Goal: Contribute content: Add original content to the website for others to see

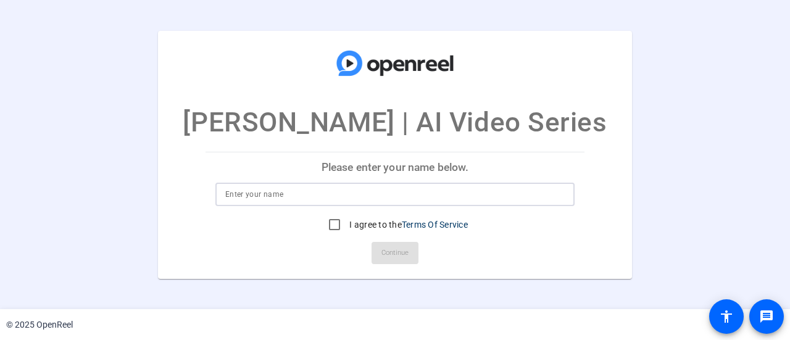
click at [382, 199] on input at bounding box center [394, 194] width 339 height 15
type input "[PERSON_NAME]"
click at [334, 221] on input "I agree to the Terms Of Service" at bounding box center [334, 224] width 25 height 25
checkbox input "true"
click at [387, 263] on span at bounding box center [394, 253] width 47 height 30
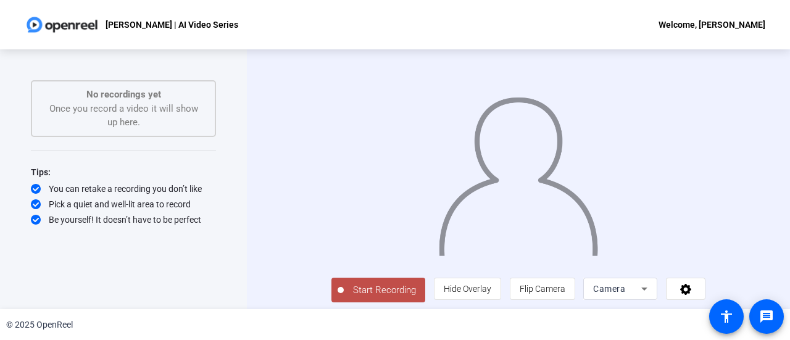
click at [761, 139] on div "Start Recording person Hide Overlay flip Flip Camera Camera" at bounding box center [518, 179] width 543 height 260
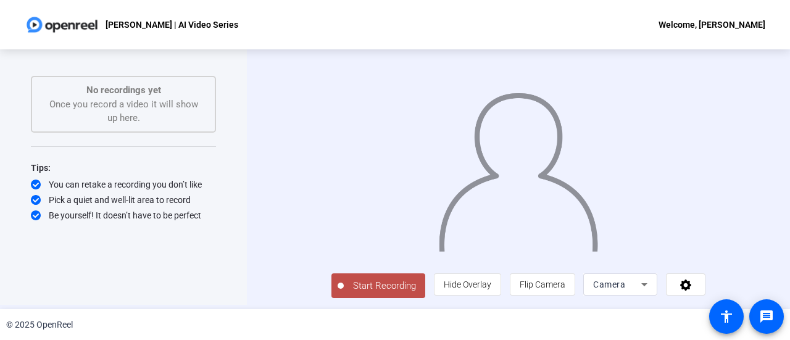
scroll to position [27, 0]
click at [331, 278] on button "Start Recording" at bounding box center [378, 285] width 94 height 25
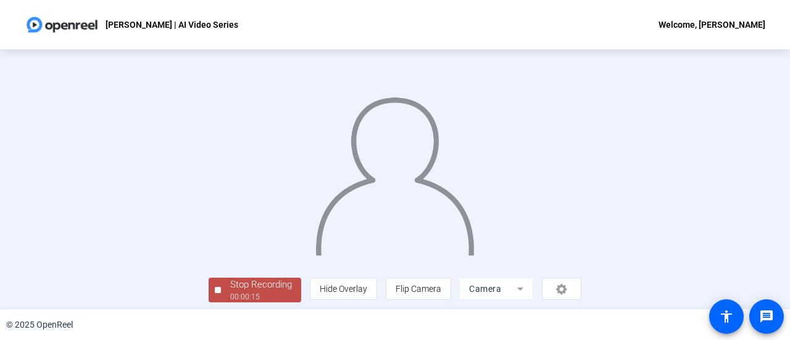
scroll to position [86, 0]
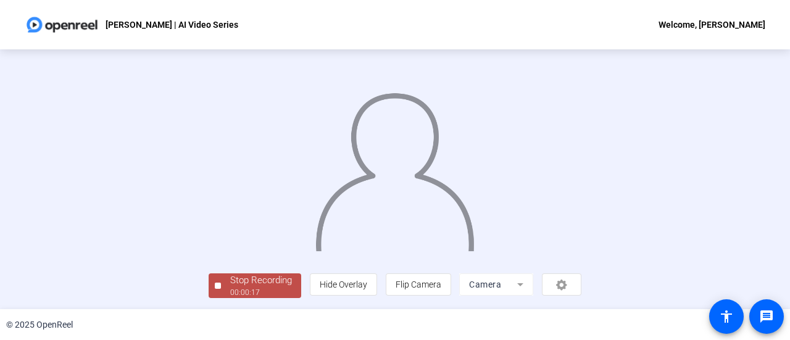
click at [230, 288] on div "00:00:17" at bounding box center [261, 292] width 62 height 11
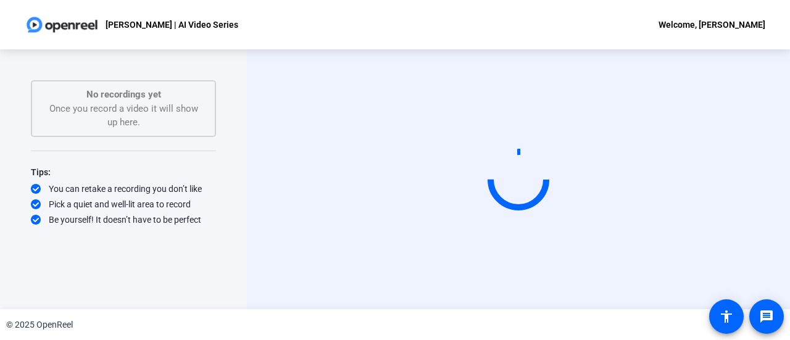
click at [769, 102] on div "Start Recording" at bounding box center [518, 179] width 543 height 260
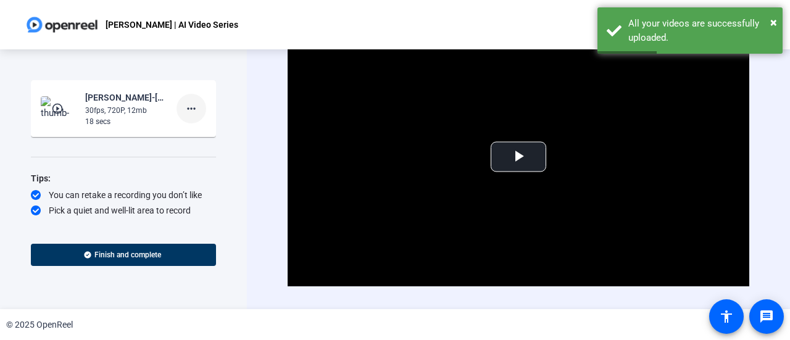
click at [186, 107] on mat-icon "more_horiz" at bounding box center [191, 108] width 15 height 15
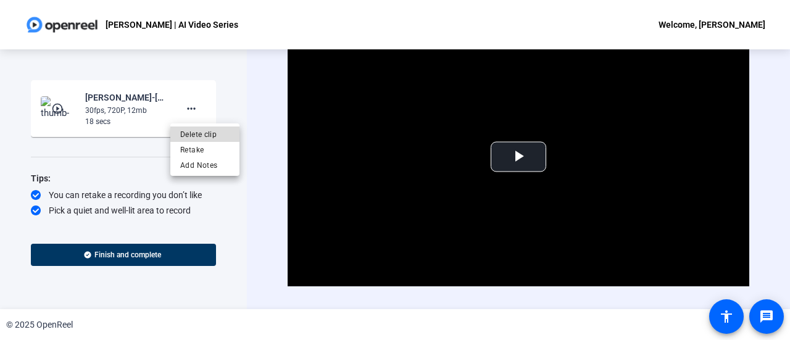
click at [200, 131] on span "Delete clip" at bounding box center [204, 134] width 49 height 15
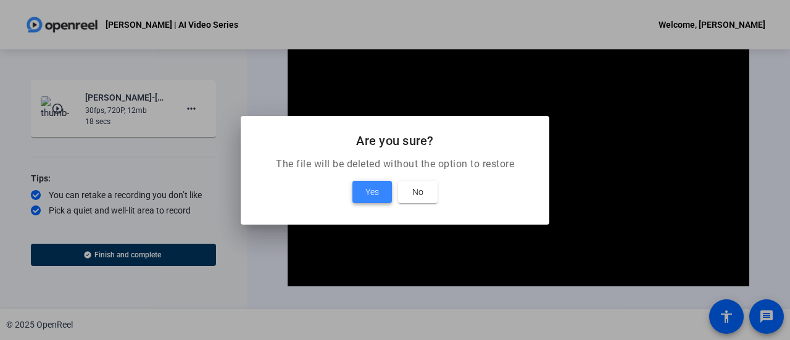
click at [371, 193] on span "Yes" at bounding box center [372, 191] width 14 height 15
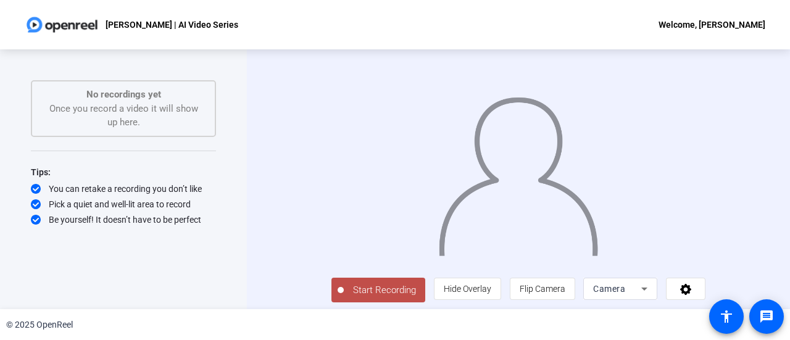
click at [352, 302] on button "Start Recording" at bounding box center [378, 290] width 94 height 25
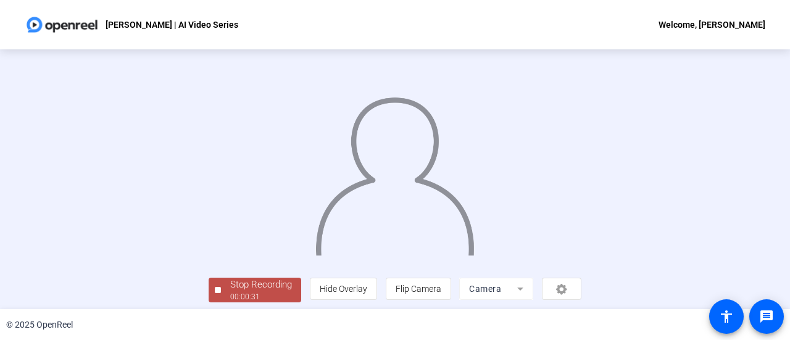
scroll to position [86, 0]
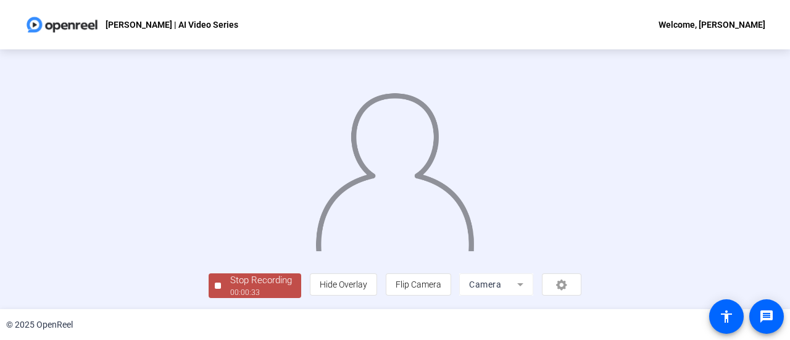
click at [230, 276] on div "Stop Recording" at bounding box center [261, 280] width 62 height 14
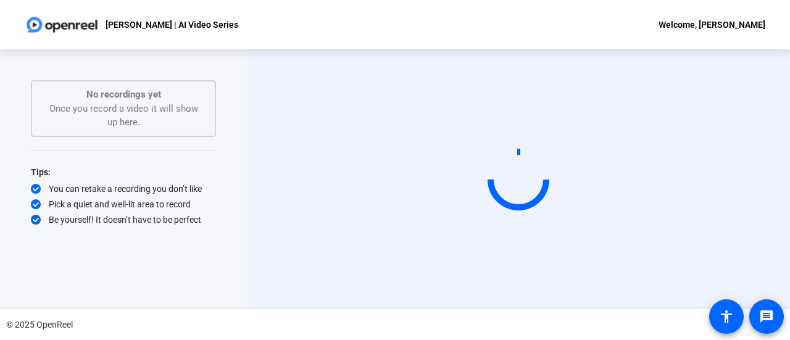
scroll to position [0, 0]
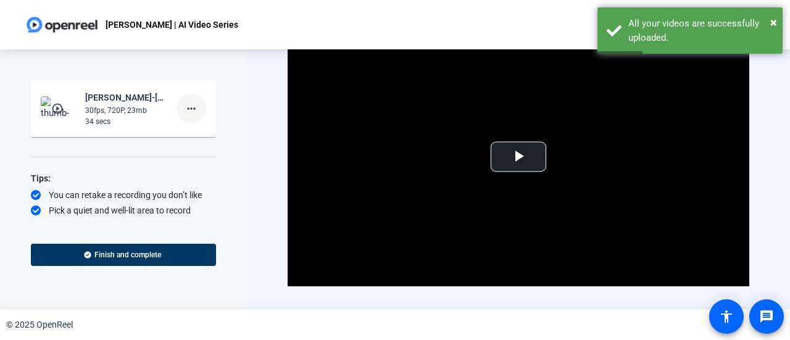
click at [186, 106] on mat-icon "more_horiz" at bounding box center [191, 108] width 15 height 15
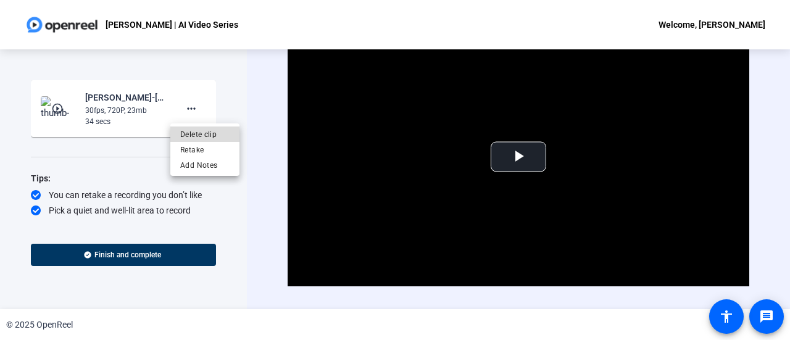
click at [206, 136] on span "Delete clip" at bounding box center [204, 134] width 49 height 15
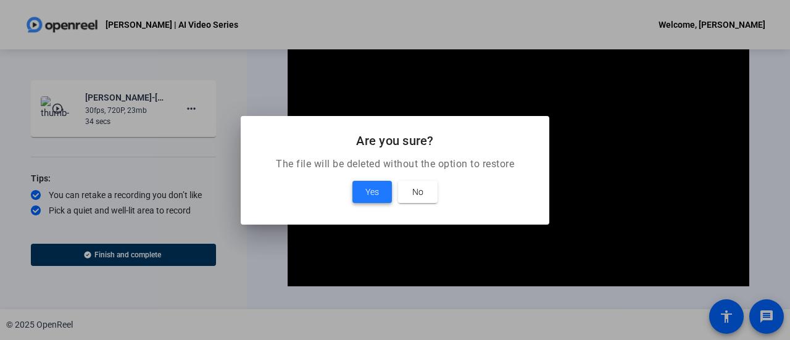
click at [376, 197] on span "Yes" at bounding box center [372, 191] width 14 height 15
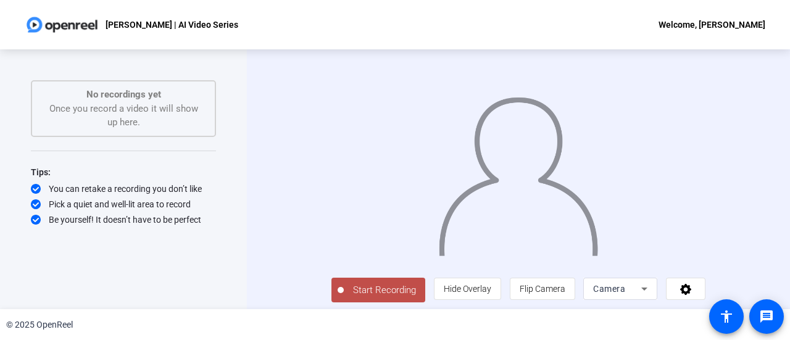
click at [341, 302] on button "Start Recording" at bounding box center [378, 290] width 94 height 25
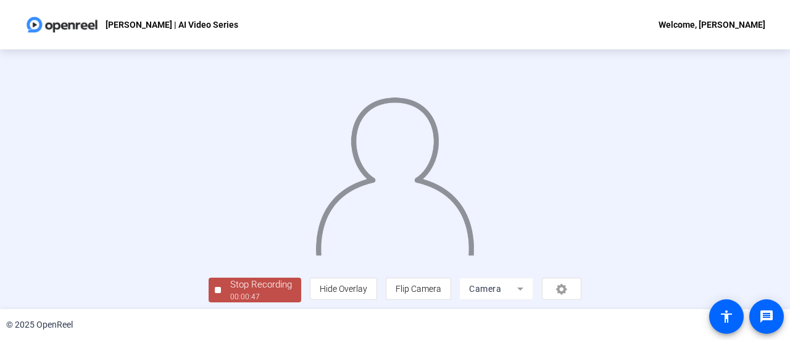
scroll to position [86, 0]
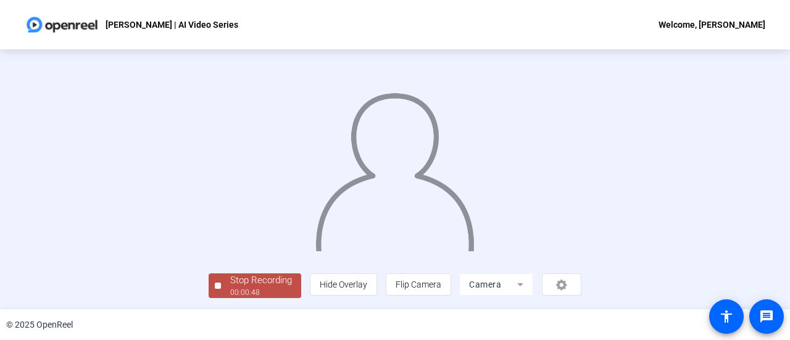
click at [230, 291] on div "00:00:48" at bounding box center [261, 292] width 62 height 11
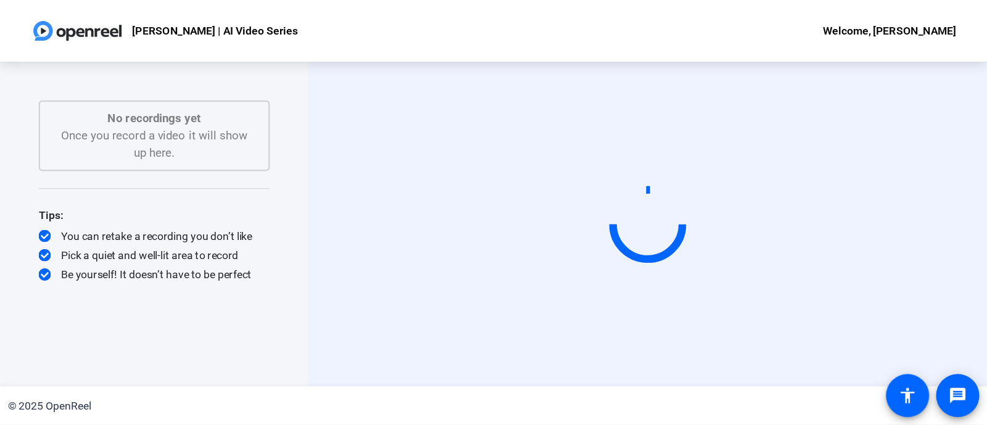
scroll to position [0, 0]
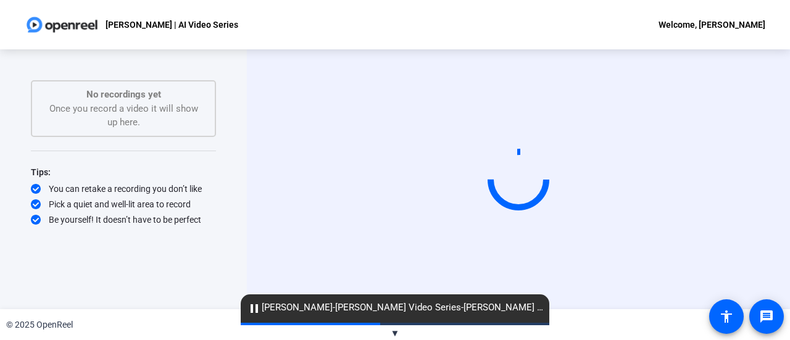
click at [770, 192] on div "Start Recording" at bounding box center [518, 179] width 543 height 260
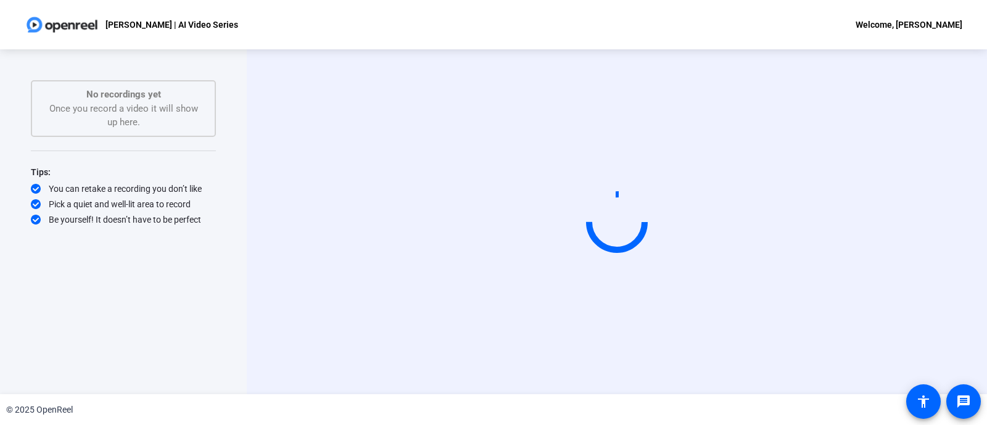
drag, startPoint x: 750, startPoint y: 2, endPoint x: 173, endPoint y: 266, distance: 634.4
click at [173, 266] on div "Start Recording No recordings yet Once you record a video it will show up here.…" at bounding box center [123, 208] width 185 height 257
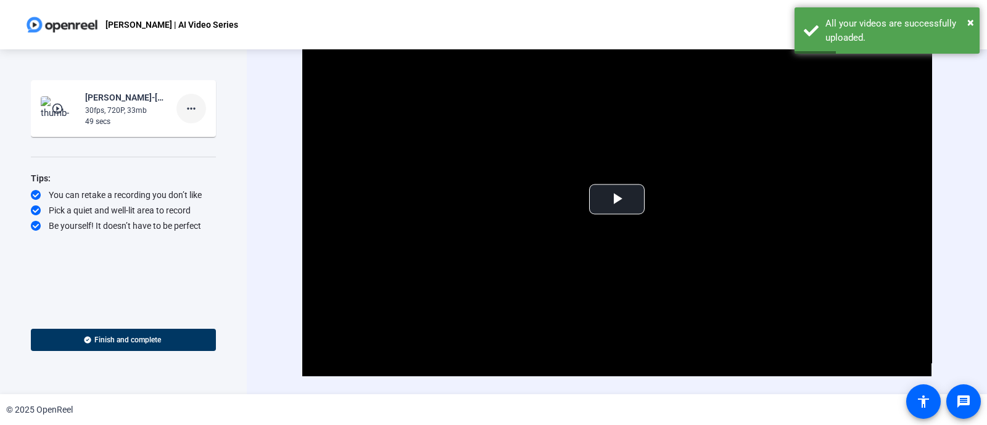
click at [191, 109] on mat-icon "more_horiz" at bounding box center [191, 108] width 15 height 15
click at [209, 137] on span "Delete clip" at bounding box center [210, 133] width 49 height 15
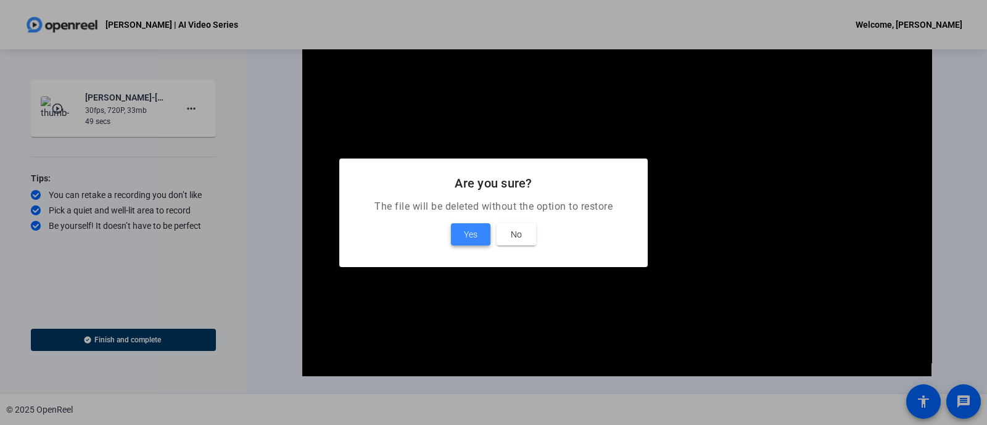
click at [469, 236] on span "Yes" at bounding box center [471, 234] width 14 height 15
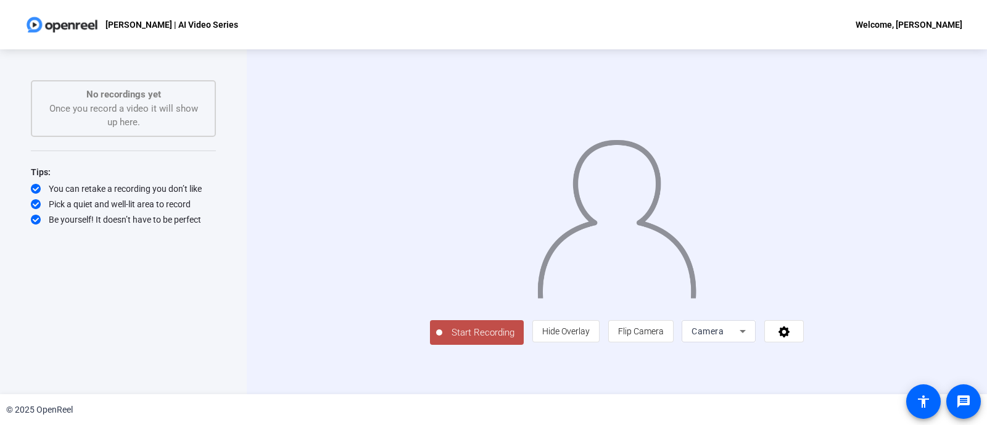
click at [430, 339] on button "Start Recording" at bounding box center [477, 332] width 94 height 25
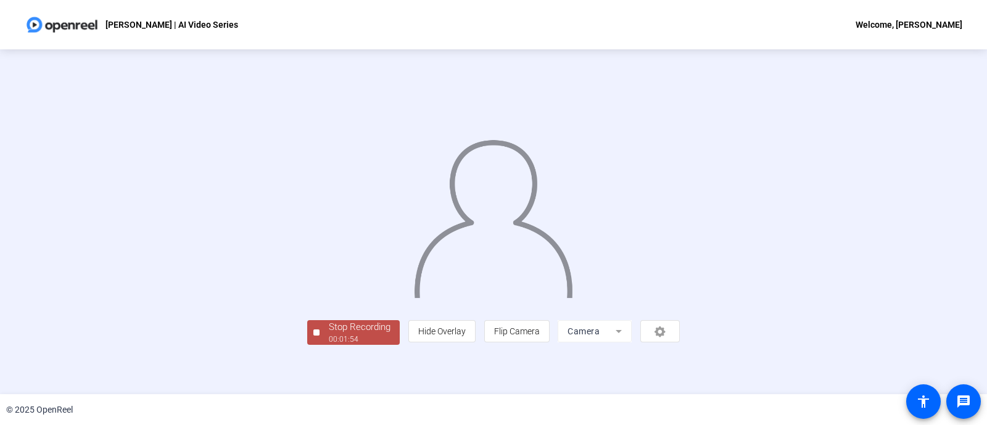
scroll to position [49, 0]
click at [329, 334] on div "Stop Recording" at bounding box center [360, 327] width 62 height 14
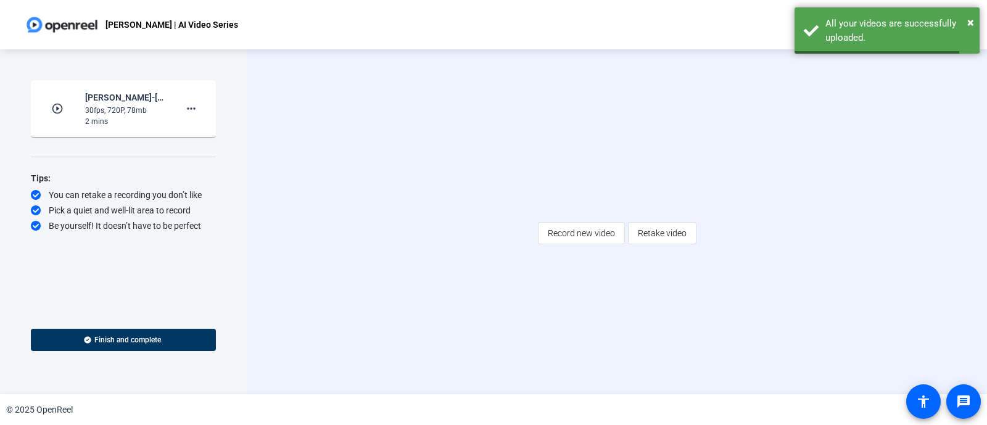
scroll to position [0, 0]
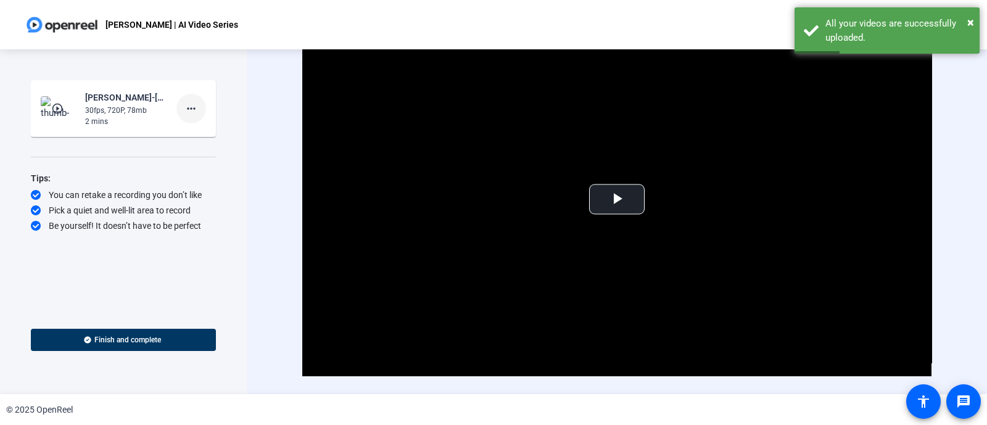
click at [196, 111] on mat-icon "more_horiz" at bounding box center [191, 108] width 15 height 15
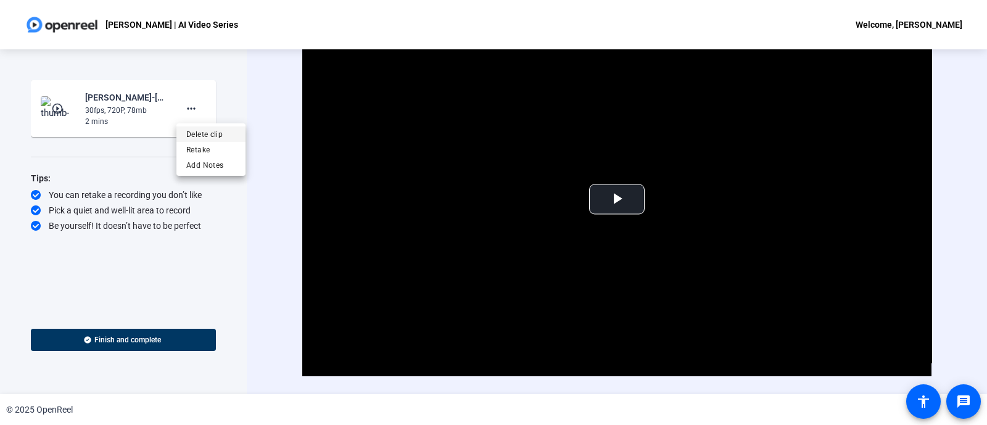
click at [211, 132] on span "Delete clip" at bounding box center [210, 133] width 49 height 15
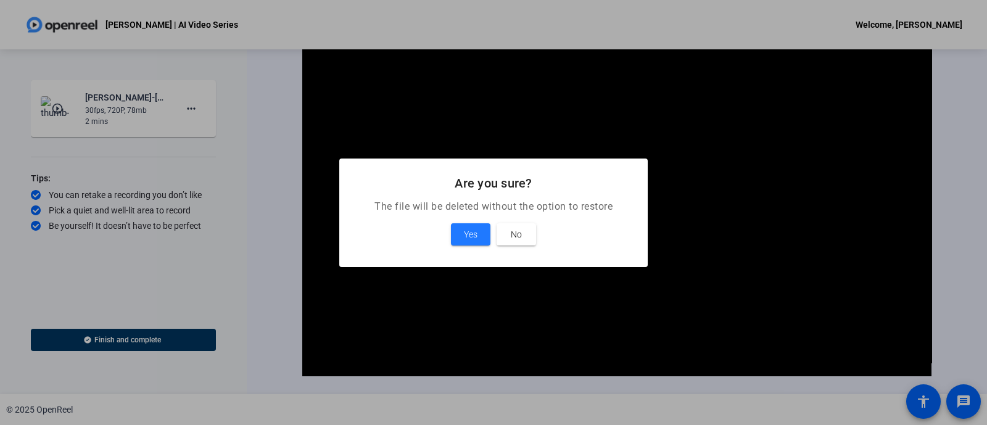
click at [460, 216] on mat-dialog-content "The file will be deleted without the option to restore Yes No" at bounding box center [493, 233] width 308 height 68
click at [463, 225] on span at bounding box center [470, 235] width 39 height 30
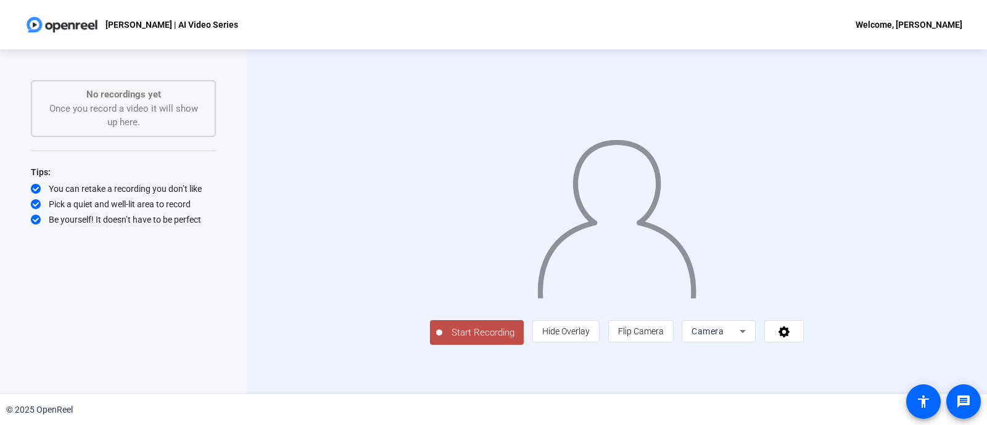
click at [430, 339] on div "Start Recording person Hide Overlay flip Flip Camera Camera" at bounding box center [617, 331] width 374 height 27
click at [430, 339] on button "Start Recording" at bounding box center [477, 332] width 94 height 25
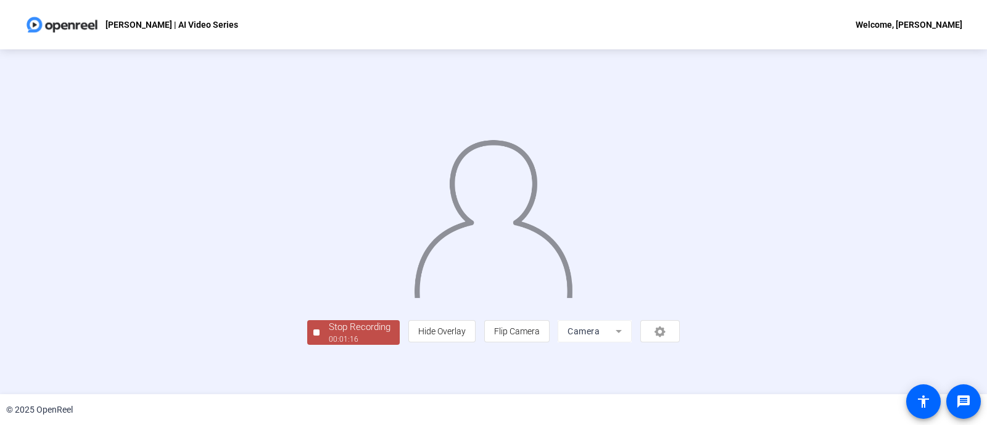
scroll to position [49, 0]
click at [329, 334] on div "Stop Recording" at bounding box center [360, 327] width 62 height 14
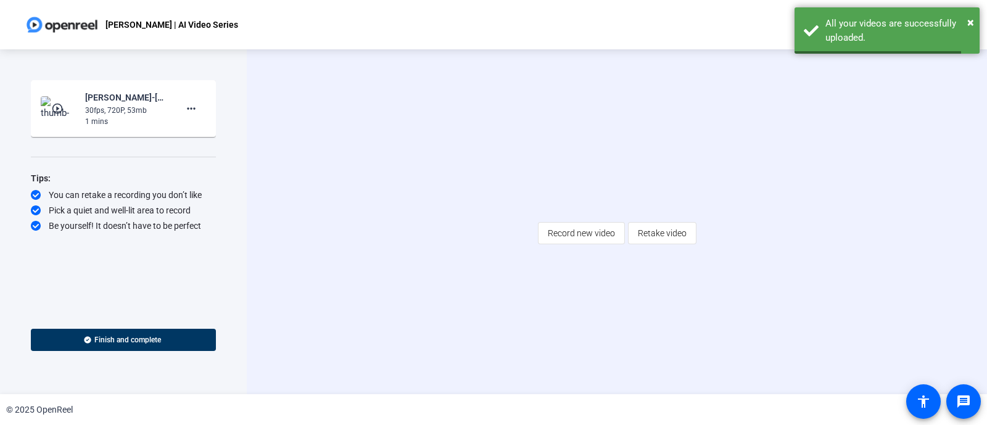
scroll to position [0, 0]
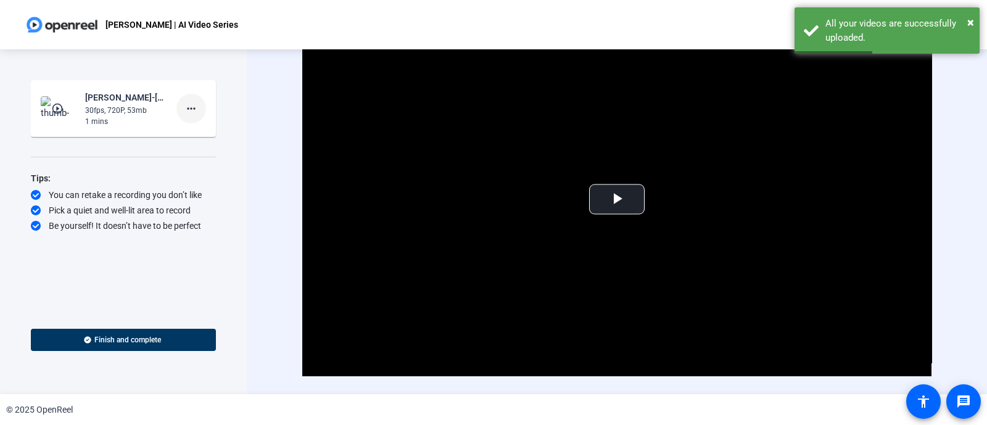
click at [196, 102] on mat-icon "more_horiz" at bounding box center [191, 108] width 15 height 15
click at [211, 133] on span "Delete clip" at bounding box center [210, 133] width 49 height 15
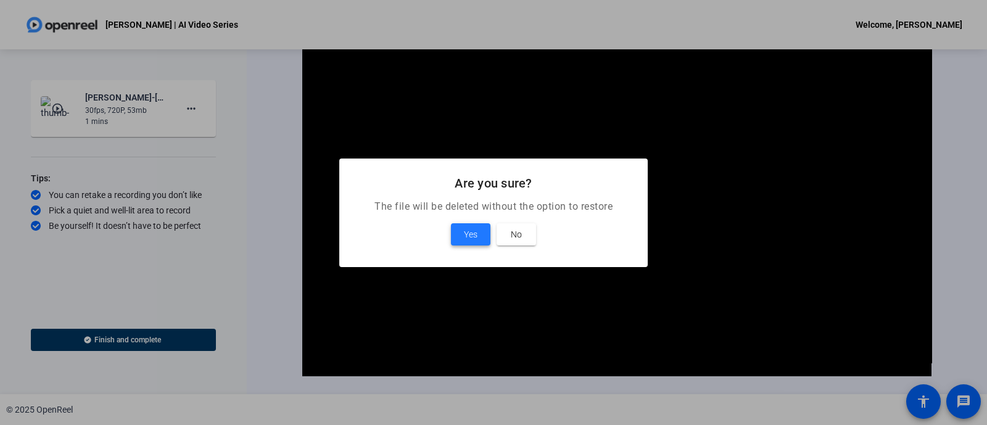
click at [466, 241] on span "Yes" at bounding box center [471, 234] width 14 height 15
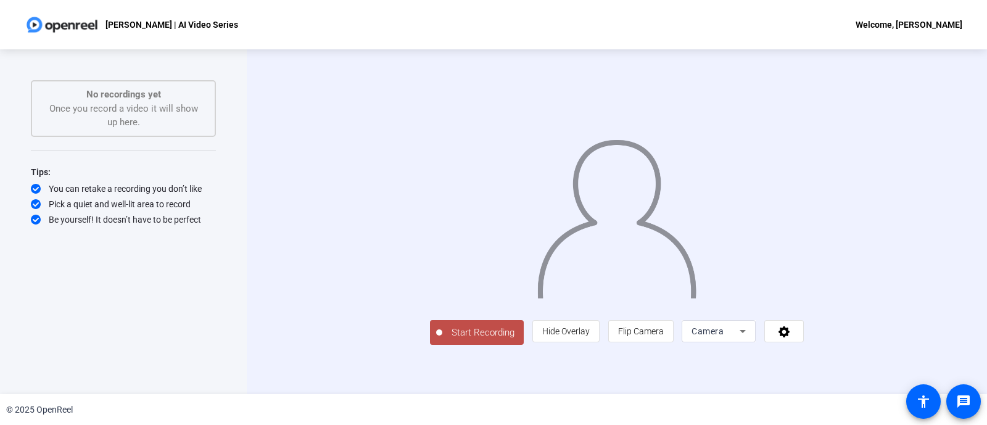
click at [430, 339] on button "Start Recording" at bounding box center [477, 332] width 94 height 25
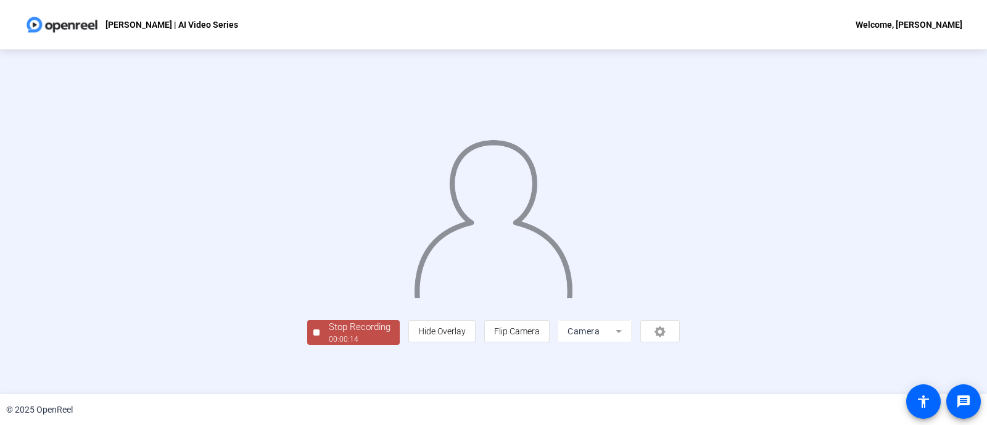
scroll to position [49, 0]
click at [329, 339] on div "00:00:15" at bounding box center [360, 339] width 62 height 11
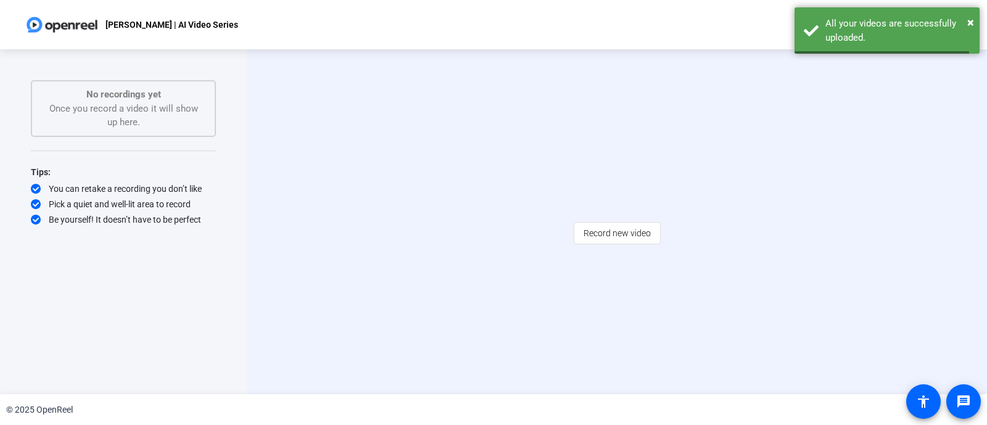
scroll to position [0, 0]
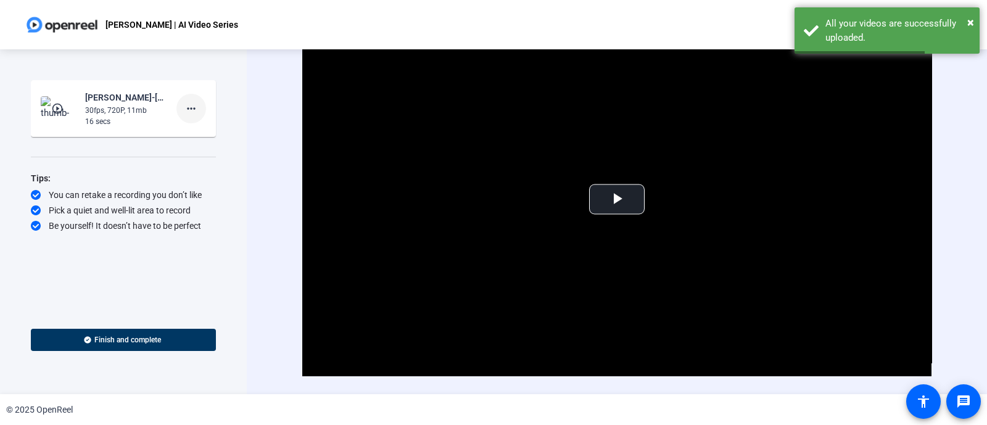
click at [197, 104] on mat-icon "more_horiz" at bounding box center [191, 108] width 15 height 15
click at [219, 128] on span "Delete clip" at bounding box center [210, 133] width 49 height 15
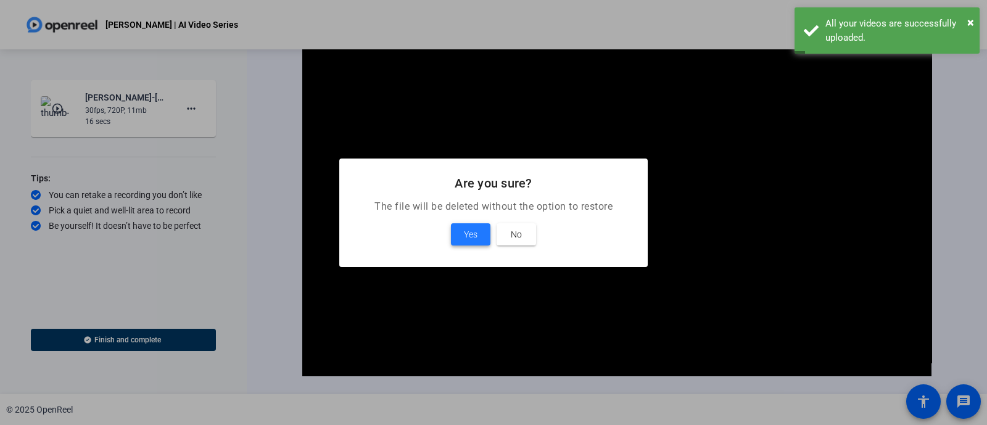
click at [474, 234] on span "Yes" at bounding box center [471, 234] width 14 height 15
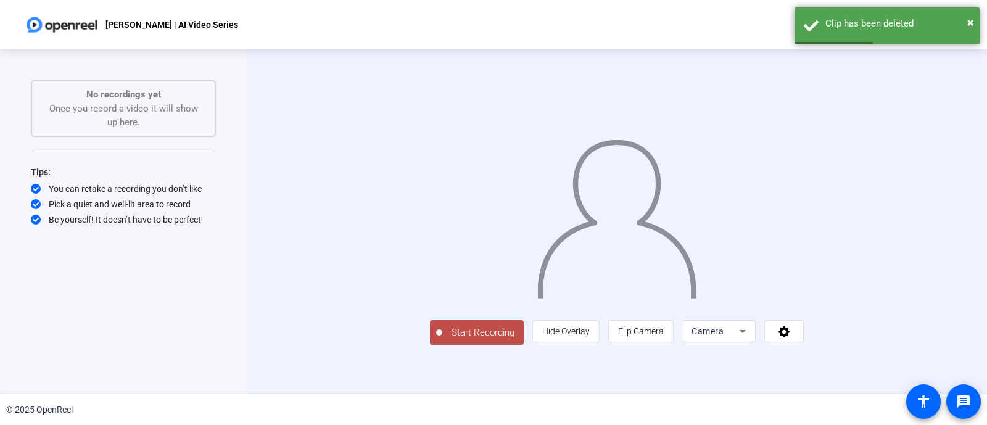
click at [430, 339] on button "Start Recording" at bounding box center [477, 332] width 94 height 25
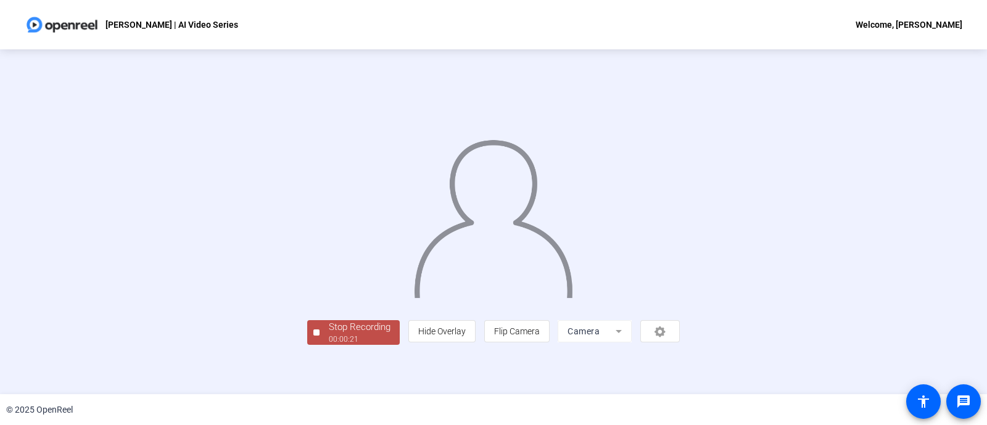
scroll to position [49, 0]
click at [329, 334] on div "Stop Recording" at bounding box center [360, 327] width 62 height 14
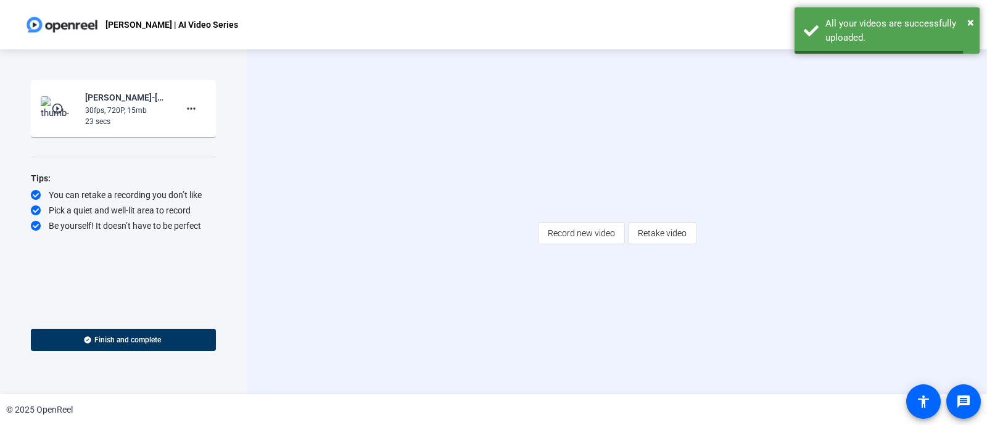
scroll to position [0, 0]
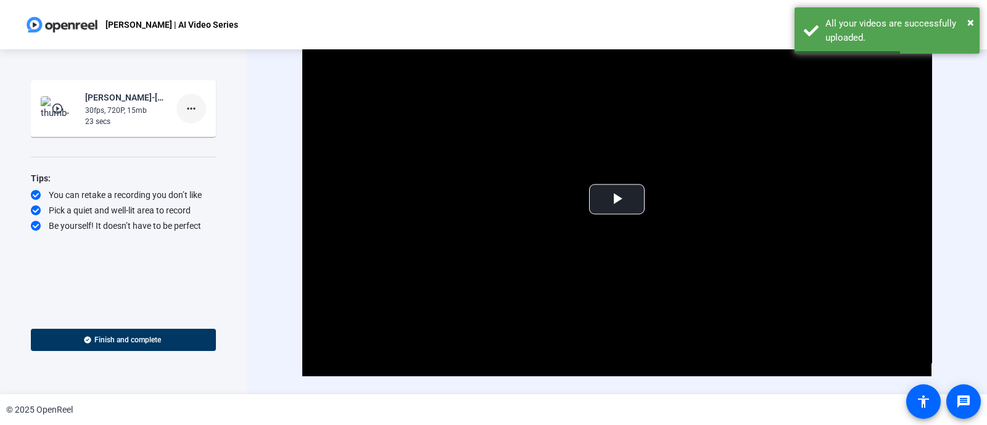
click at [188, 107] on mat-icon "more_horiz" at bounding box center [191, 108] width 15 height 15
click at [207, 132] on span "Delete clip" at bounding box center [210, 133] width 49 height 15
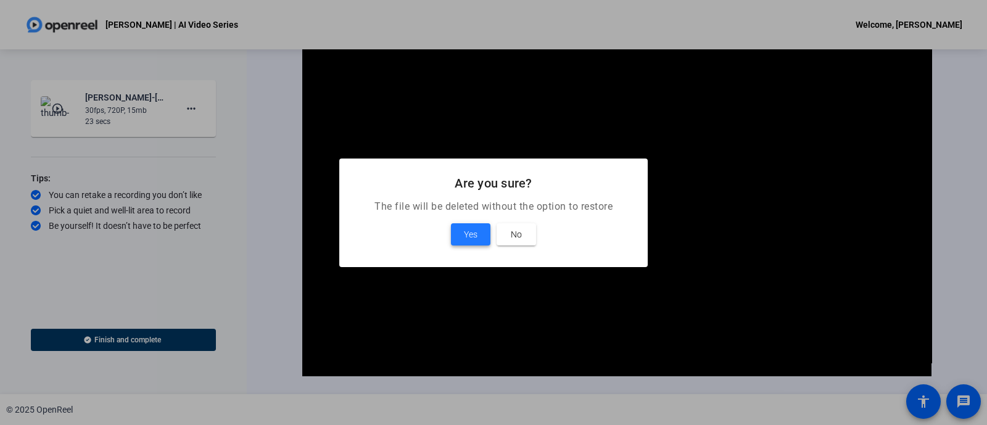
click at [476, 234] on span "Yes" at bounding box center [471, 234] width 14 height 15
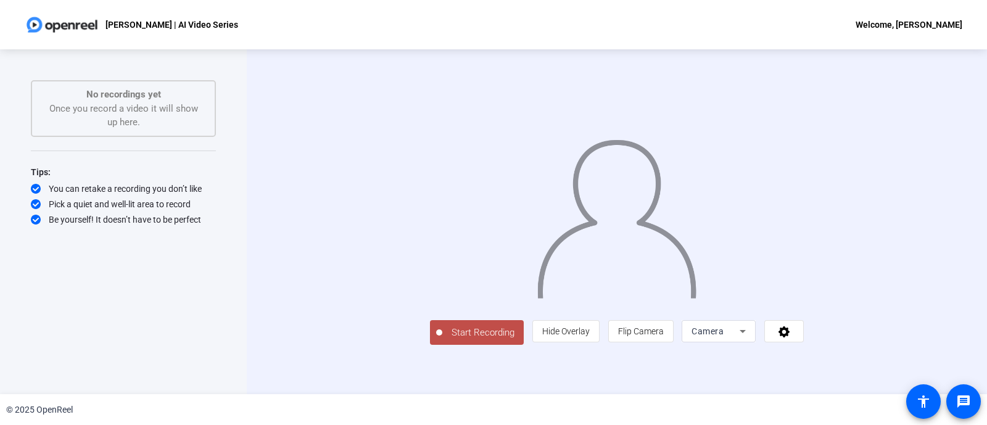
scroll to position [31, 0]
click at [442, 339] on span "Start Recording" at bounding box center [482, 333] width 81 height 14
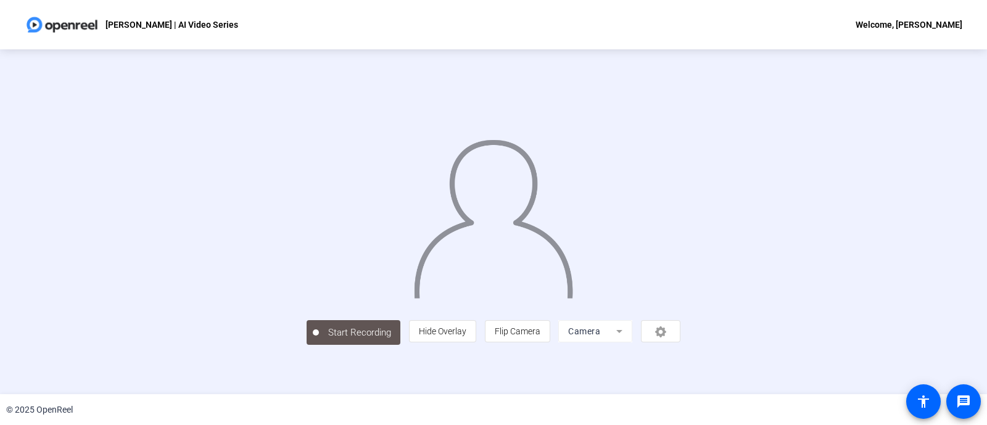
scroll to position [19, 0]
click at [307, 339] on div "Stop Recording 00:03:45 person Hide Overlay flip Flip Camera Camera" at bounding box center [493, 331] width 373 height 27
click at [329, 334] on div "Stop Recording" at bounding box center [360, 327] width 62 height 14
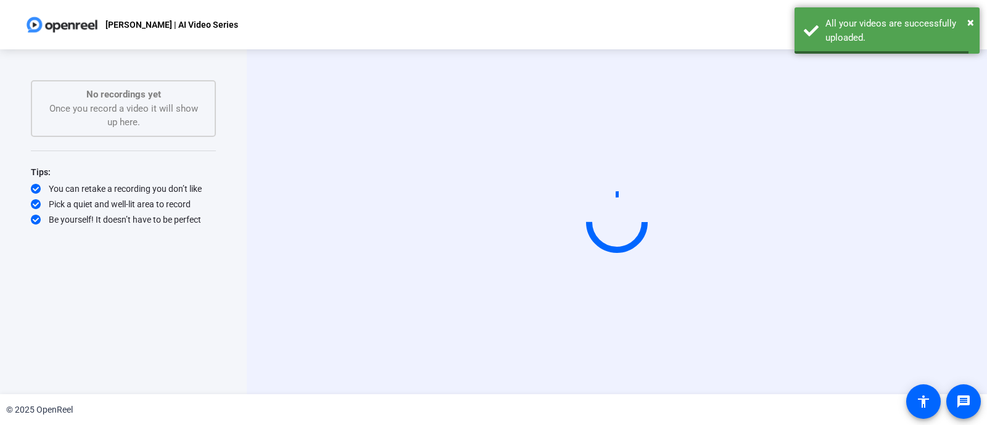
scroll to position [0, 0]
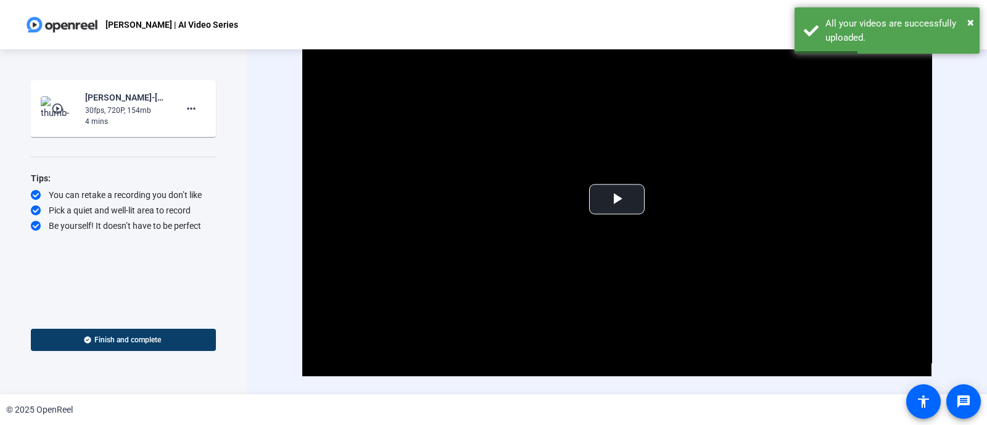
click at [151, 339] on span "Finish and complete" at bounding box center [127, 340] width 67 height 10
